Goal: Task Accomplishment & Management: Manage account settings

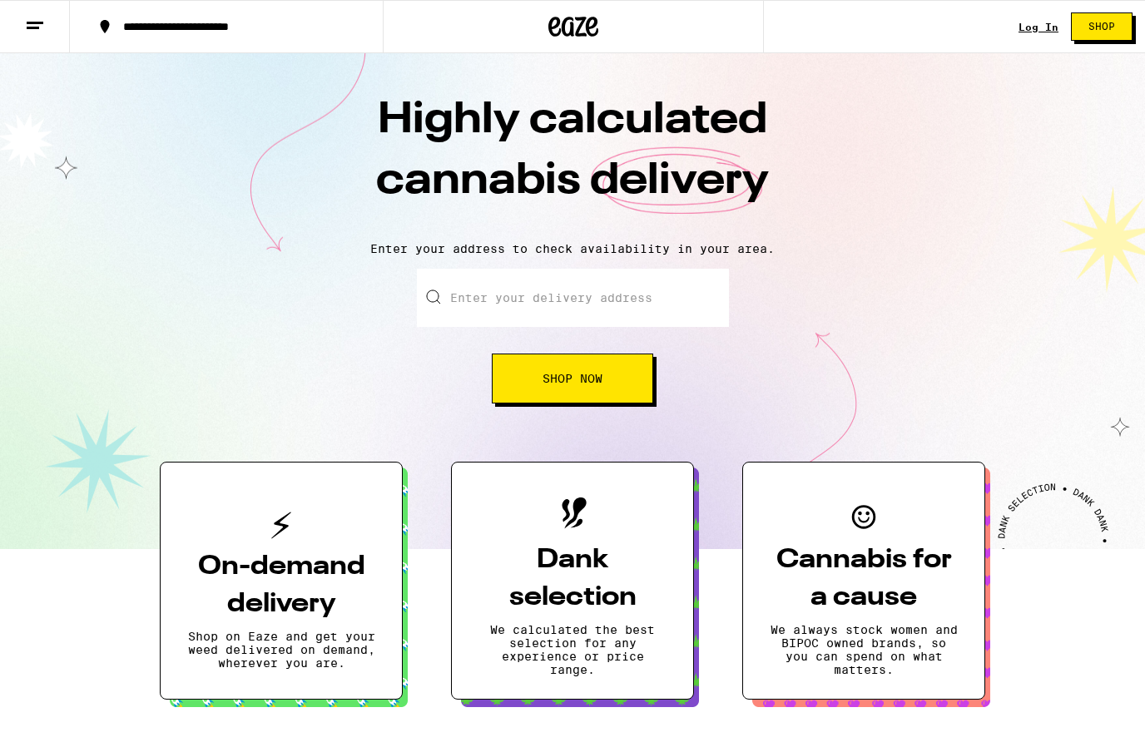
click at [1055, 24] on link "Log In" at bounding box center [1038, 27] width 40 height 11
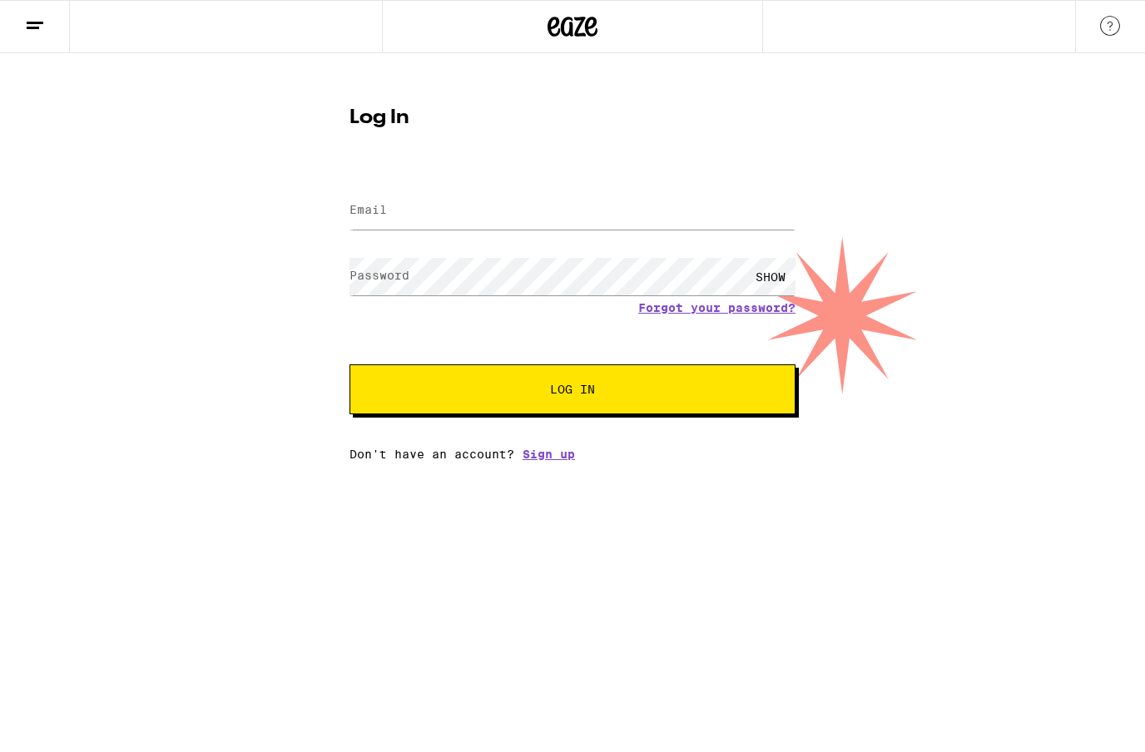
click at [33, 32] on icon at bounding box center [35, 26] width 20 height 20
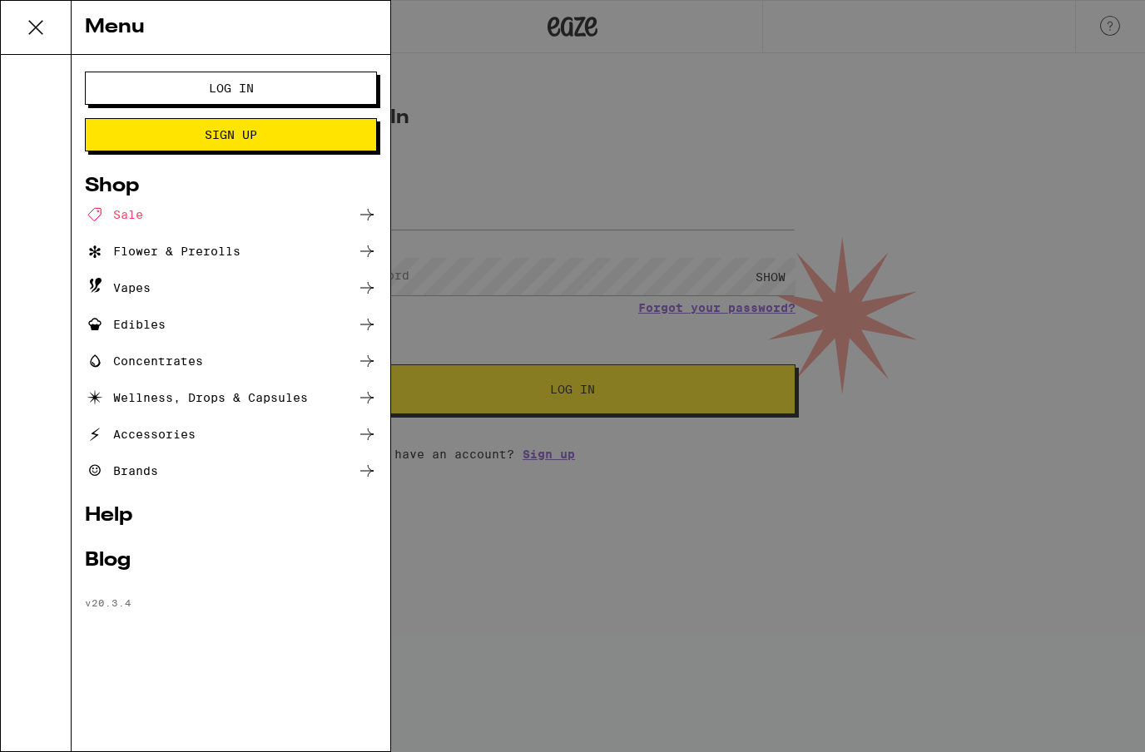
click at [143, 87] on button "Log In" at bounding box center [231, 88] width 292 height 33
